Goal: Information Seeking & Learning: Learn about a topic

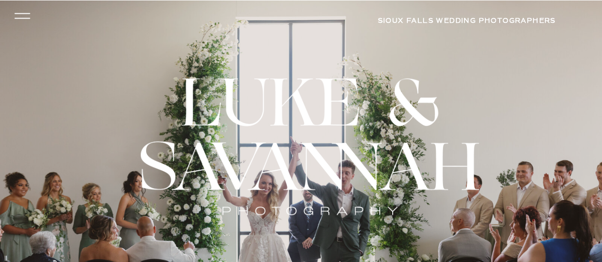
click at [25, 18] on icon at bounding box center [22, 18] width 16 height 1
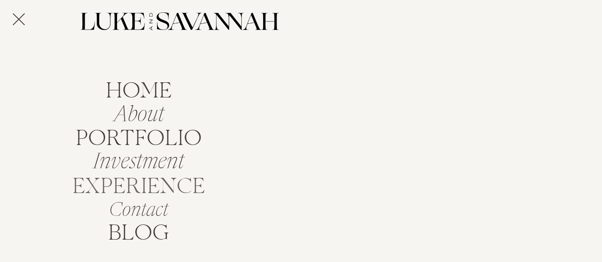
scroll to position [46, 0]
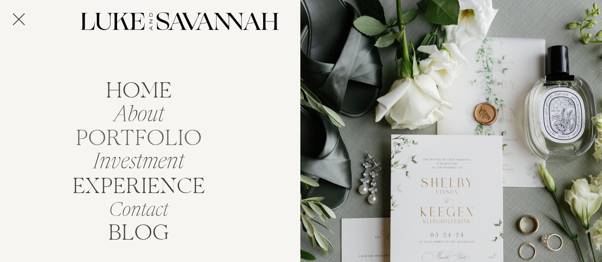
click at [144, 131] on nav "portfolio" at bounding box center [138, 136] width 135 height 18
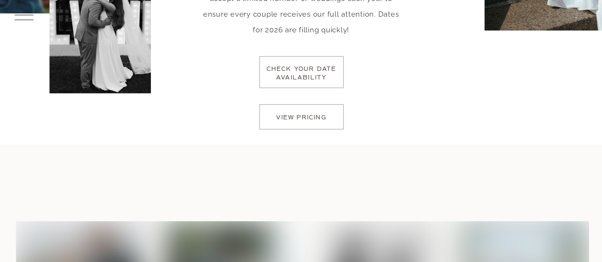
scroll to position [2162, 0]
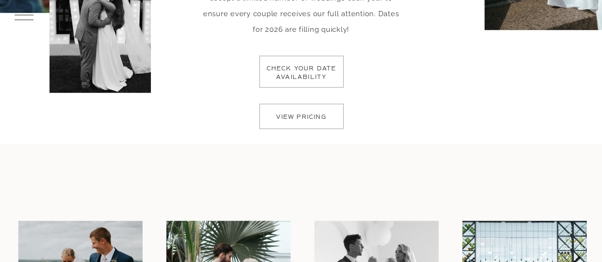
click at [324, 126] on p "view pricing" at bounding box center [301, 119] width 67 height 13
